Goal: Information Seeking & Learning: Learn about a topic

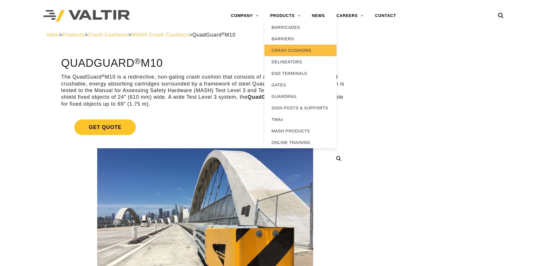
click at [289, 48] on link "CRASH CUSHIONS" at bounding box center [300, 51] width 72 height 12
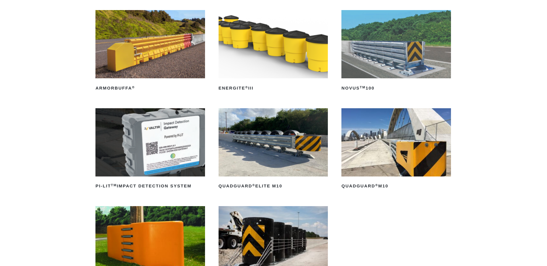
scroll to position [87, 0]
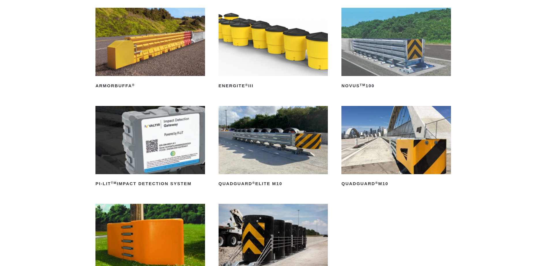
click at [373, 139] on img at bounding box center [396, 140] width 110 height 68
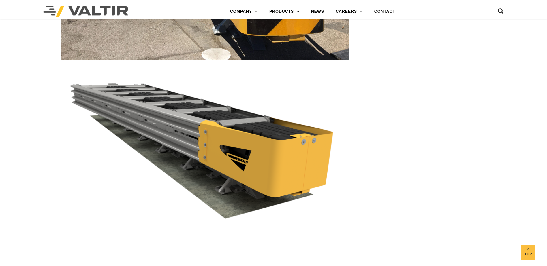
scroll to position [1096, 0]
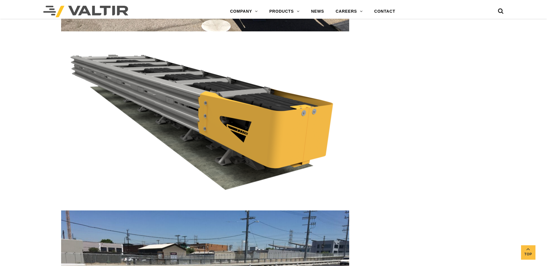
click at [191, 114] on img at bounding box center [205, 121] width 288 height 162
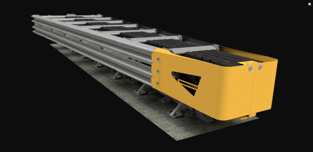
scroll to position [1211, 0]
click at [403, 193] on img at bounding box center [276, 133] width 474 height 266
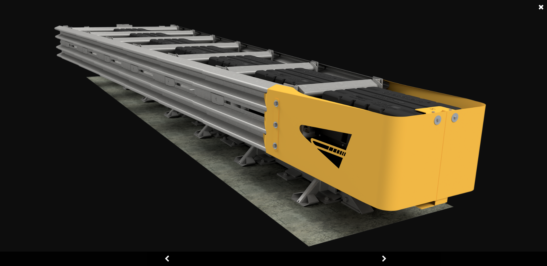
click at [383, 258] on link at bounding box center [384, 259] width 14 height 14
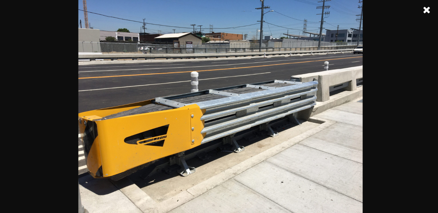
scroll to position [1260, 0]
click at [312, 82] on img at bounding box center [220, 106] width 284 height 213
click at [264, 6] on link at bounding box center [265, 7] width 14 height 14
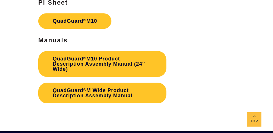
scroll to position [1477, 0]
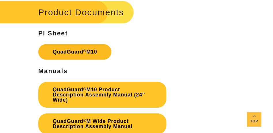
click at [88, 51] on link "QuadGuard ® M10" at bounding box center [74, 52] width 73 height 16
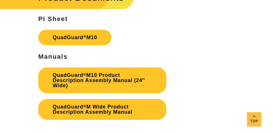
scroll to position [1506, 0]
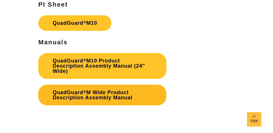
click at [109, 96] on link "QuadGuard ® M Wide Product Description Assembly Manual" at bounding box center [102, 95] width 128 height 21
